Goal: Task Accomplishment & Management: Use online tool/utility

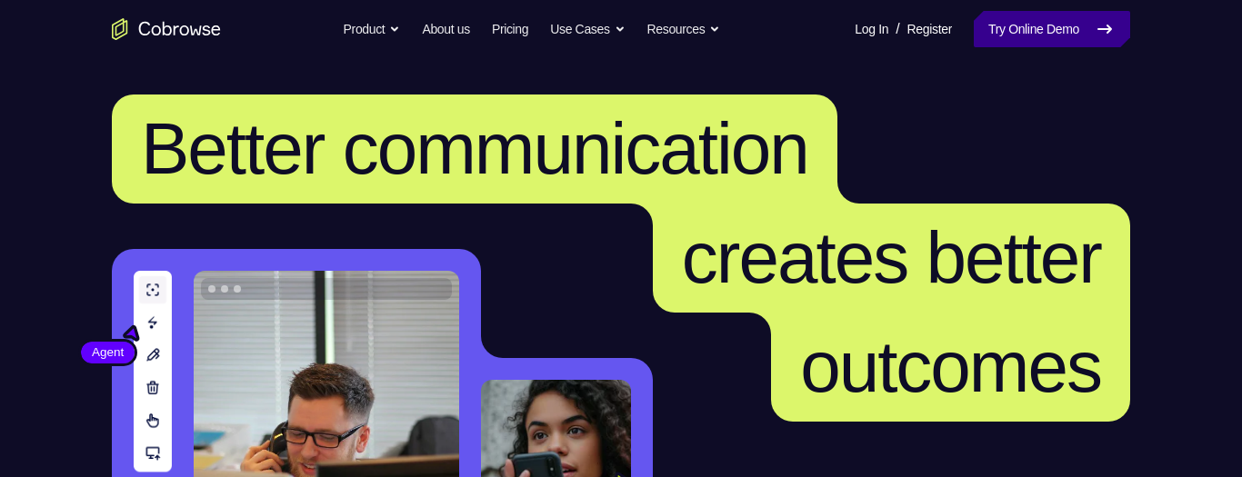
click at [1021, 30] on link "Try Online Demo" at bounding box center [1052, 29] width 156 height 36
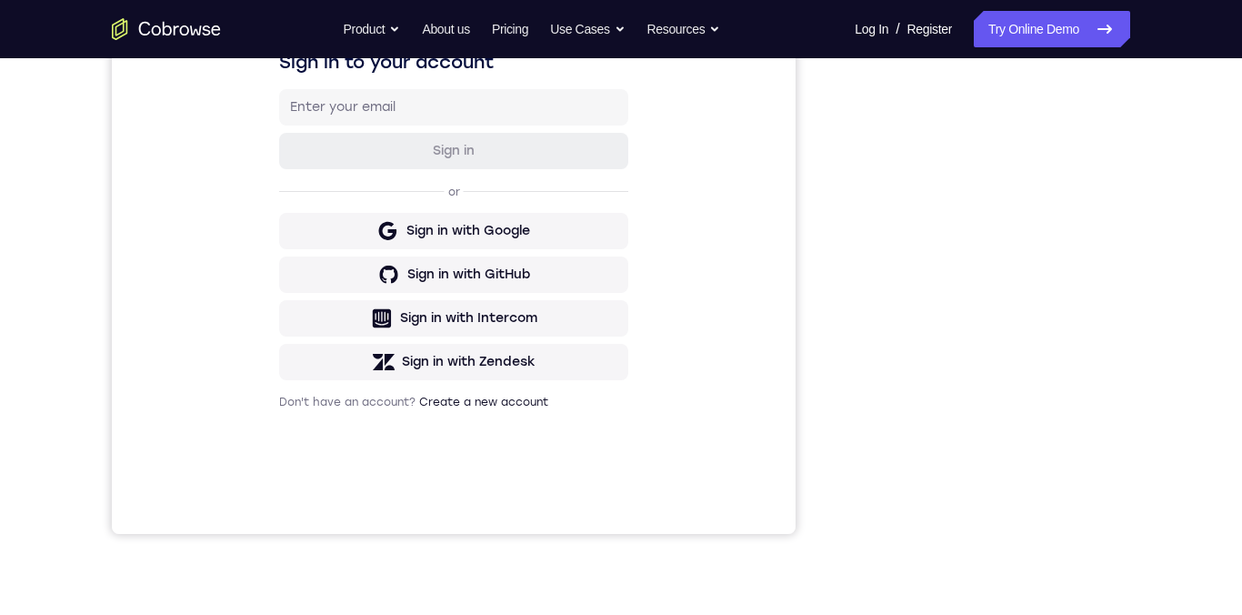
scroll to position [265, 0]
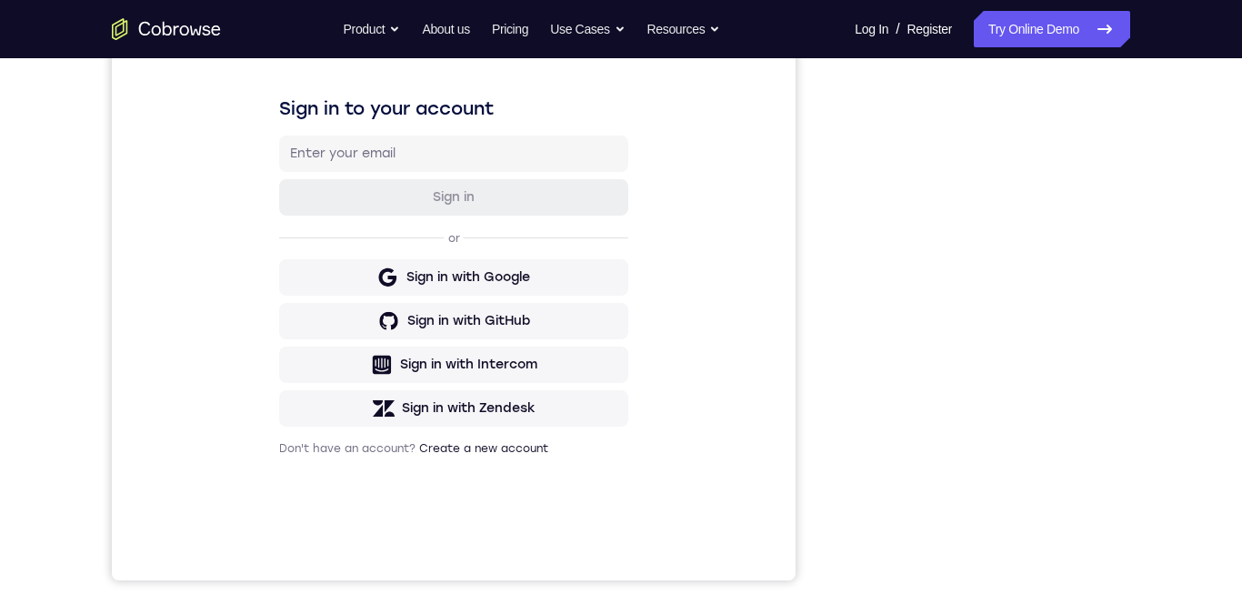
click at [1157, 289] on div "Your Support Agent Your Customer Web iOS Android Next Steps We’d be happy to gi…" at bounding box center [621, 392] width 1164 height 1199
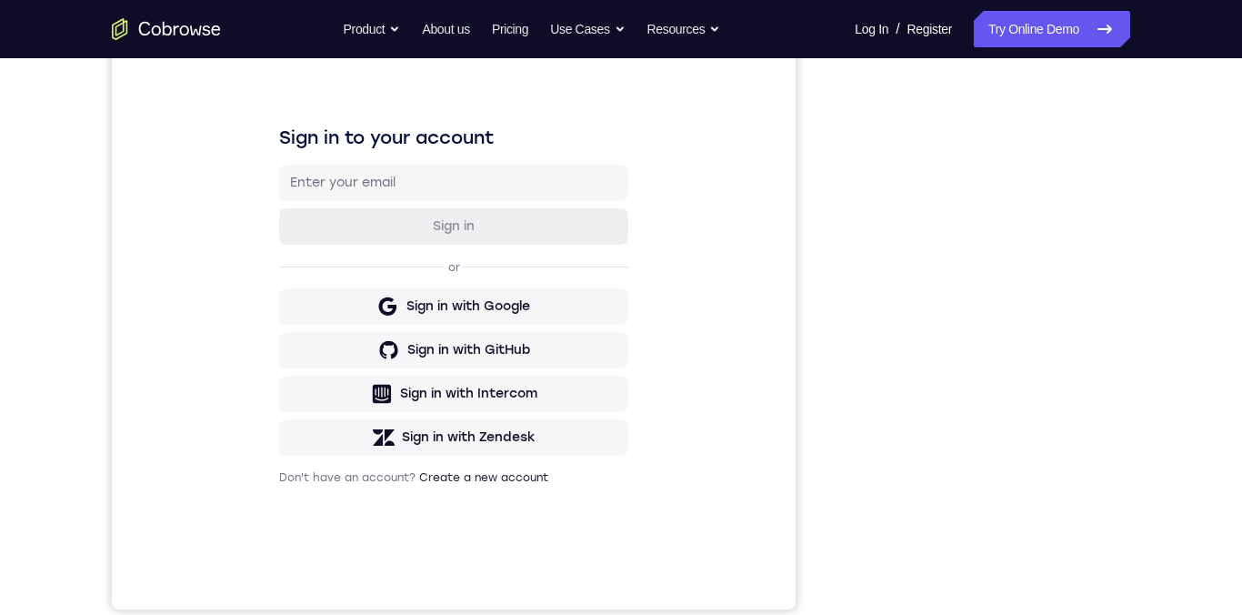
scroll to position [275, 0]
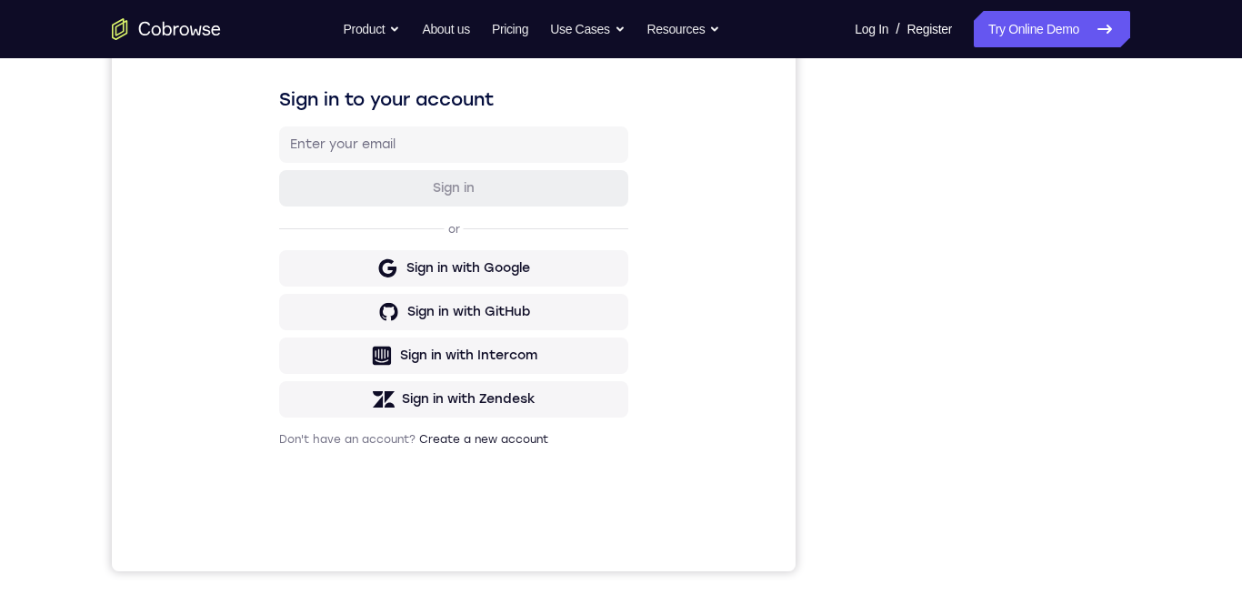
click at [1200, 101] on div "Your Support Agent Your Customer Web iOS Android Next Steps We’d be happy to gi…" at bounding box center [621, 383] width 1164 height 1199
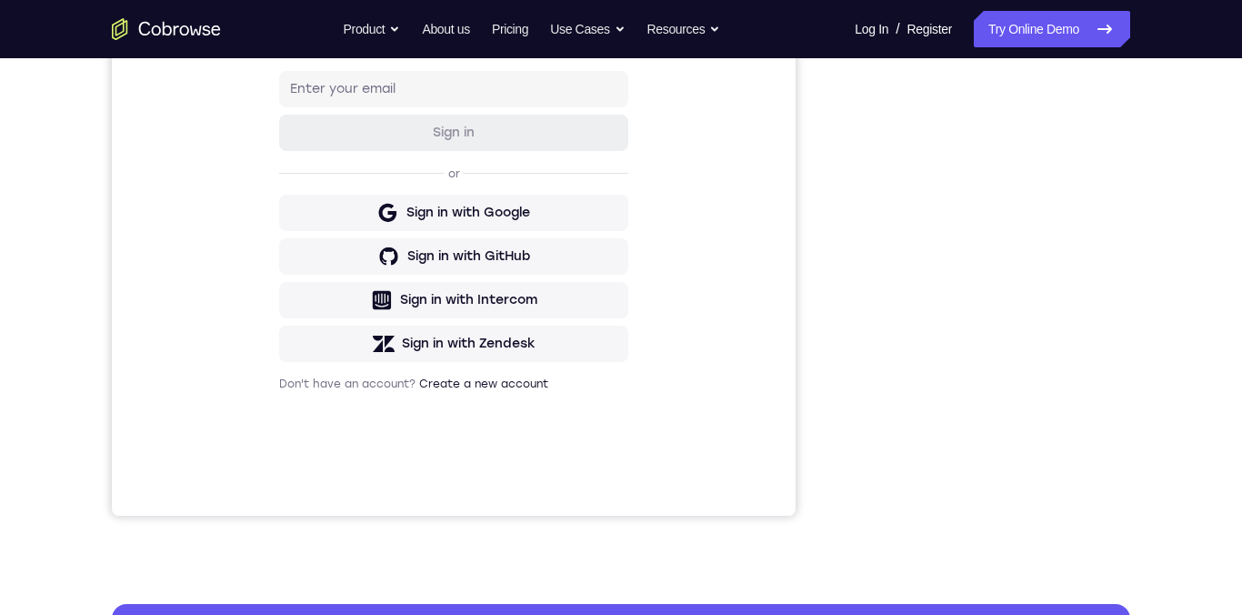
scroll to position [287, 0]
